Goal: Information Seeking & Learning: Learn about a topic

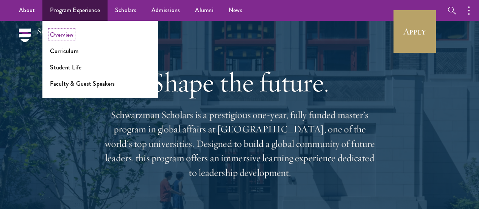
click at [71, 33] on link "Overview" at bounding box center [61, 34] width 23 height 9
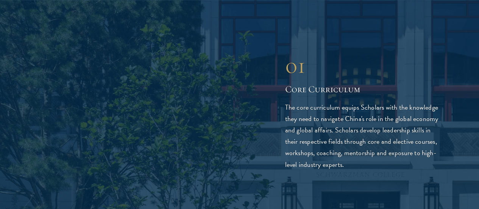
scroll to position [1152, 0]
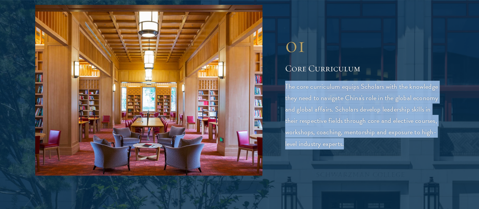
drag, startPoint x: 410, startPoint y: 113, endPoint x: 281, endPoint y: 41, distance: 148.4
click at [281, 41] on div "01 Core Curriculum 01 Core Curriculum The core curriculum equips Scholars with …" at bounding box center [239, 90] width 409 height 170
copy p "The core curriculum equips Scholars with the knowledge they need to navigate Ch…"
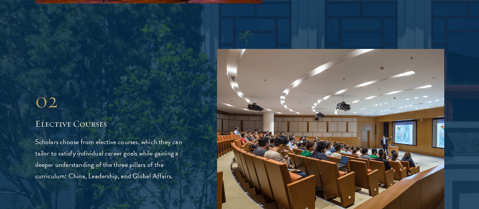
scroll to position [1329, 0]
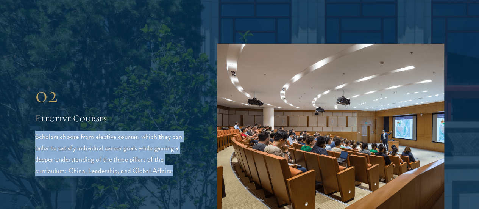
drag, startPoint x: 155, startPoint y: 115, endPoint x: 63, endPoint y: 59, distance: 108.0
click at [63, 59] on div "02 Elective Courses 02 Elective Courses Scholars choose from elective courses, …" at bounding box center [239, 129] width 409 height 170
copy p "Scholars choose from elective courses, which they can tailor to satisfy individ…"
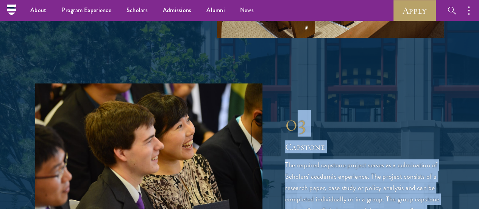
scroll to position [1473, 0]
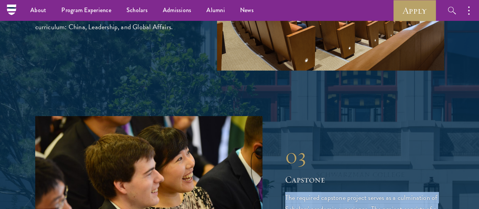
drag, startPoint x: 337, startPoint y: 98, endPoint x: 284, endPoint y: 83, distance: 54.7
click at [284, 116] on div "03 Capstone 03 Capstone The required capstone project serves as a culmination o…" at bounding box center [239, 201] width 409 height 170
copy p "The required capstone project serves as a culmination of Scholars' academic exp…"
